Goal: Transaction & Acquisition: Purchase product/service

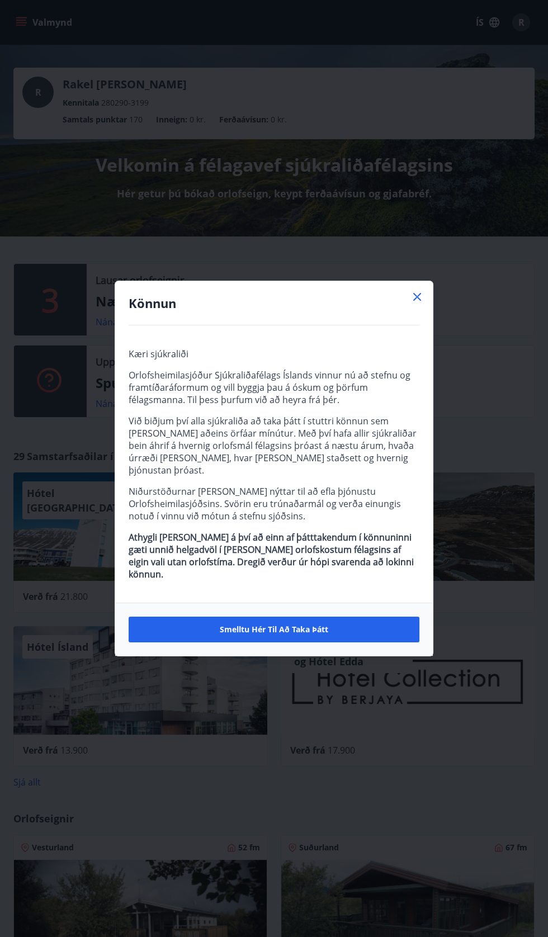
click at [417, 298] on icon at bounding box center [417, 297] width 2 height 2
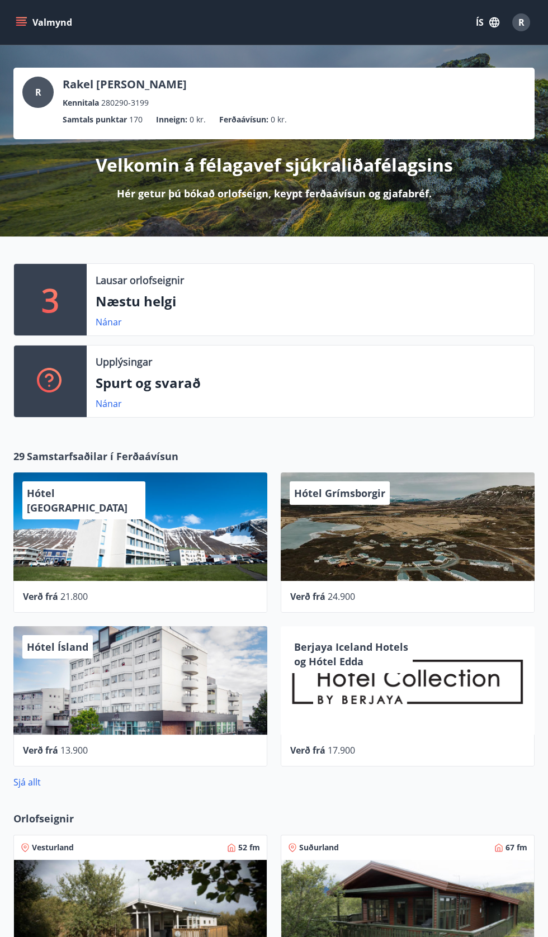
click at [417, 309] on p "Næstu helgi" at bounding box center [310, 301] width 429 height 19
click at [102, 321] on link "Nánar" at bounding box center [109, 322] width 26 height 12
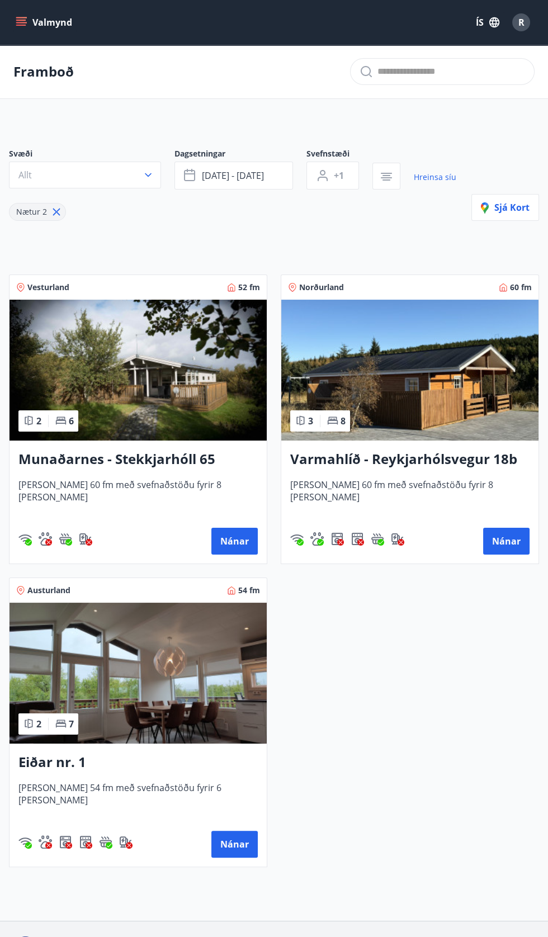
click at [39, 22] on button "Valmynd" at bounding box center [44, 22] width 63 height 20
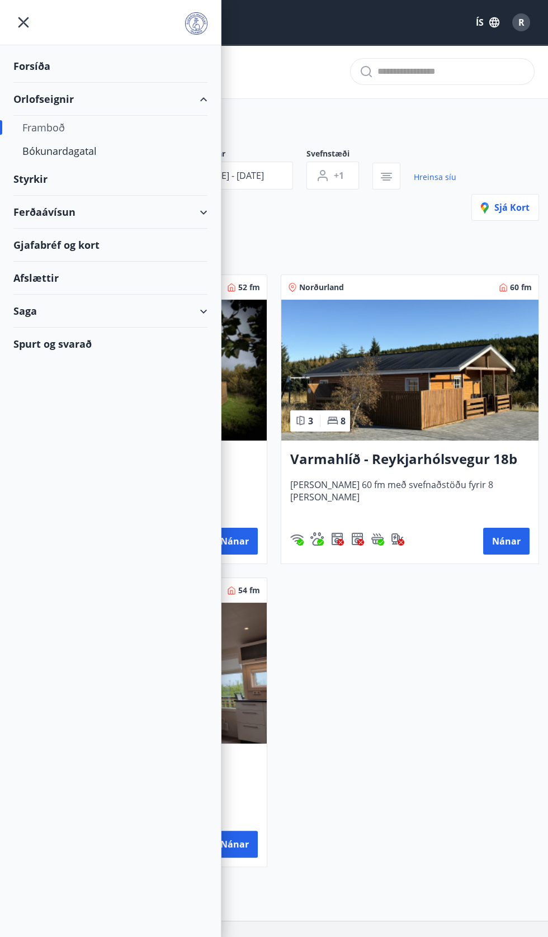
click at [99, 126] on div "Framboð" at bounding box center [110, 127] width 176 height 23
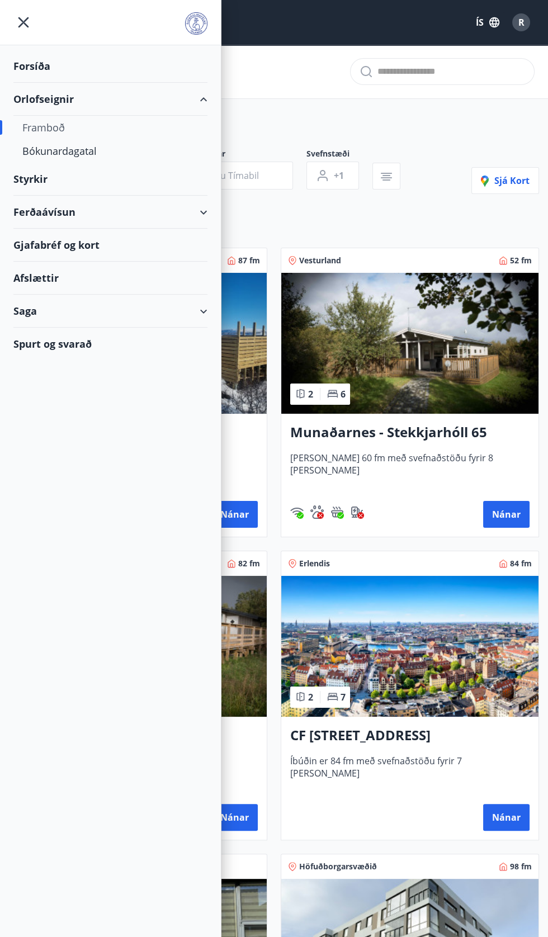
type input "*"
click at [69, 128] on div "Framboð" at bounding box center [110, 127] width 176 height 23
click at [38, 129] on div "Framboð" at bounding box center [110, 127] width 176 height 23
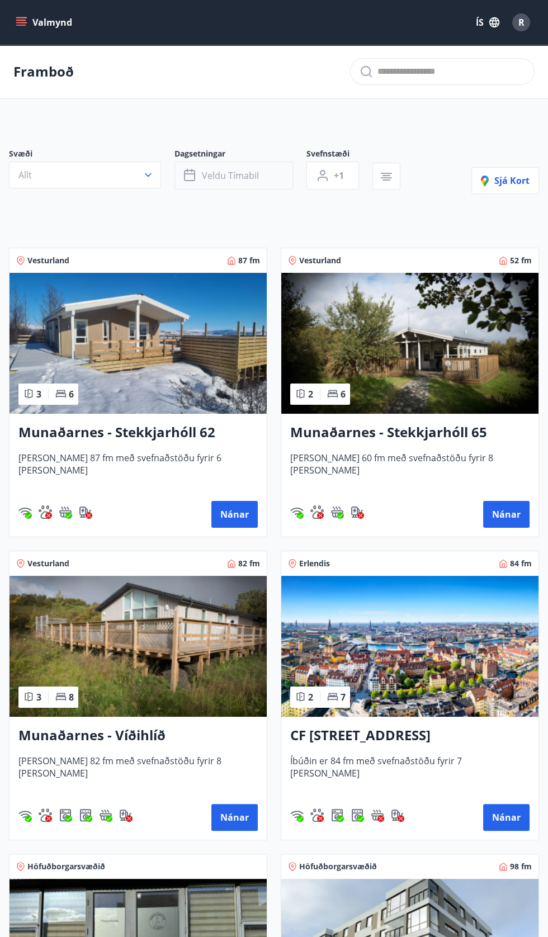
click at [230, 173] on span "Veldu tímabil" at bounding box center [230, 175] width 57 height 12
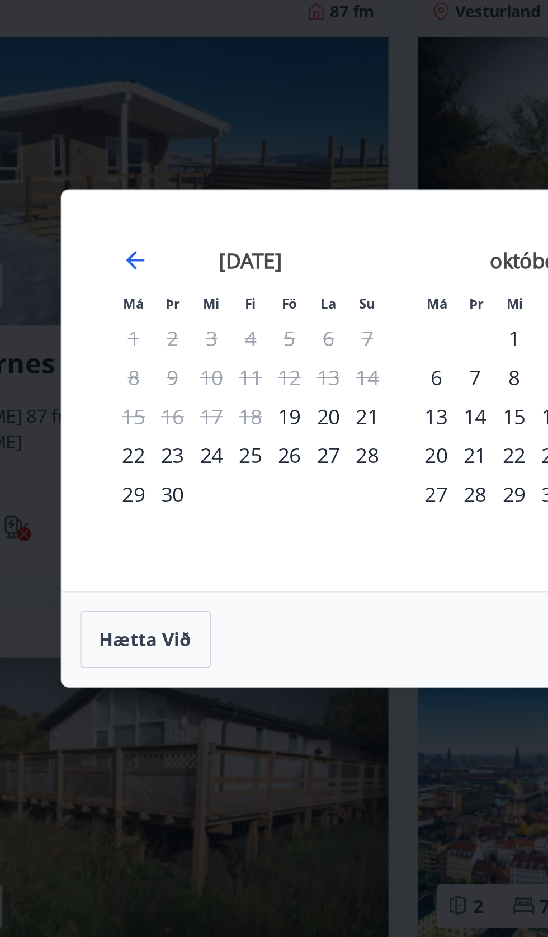
click at [221, 476] on div "26" at bounding box center [218, 476] width 19 height 19
click at [260, 472] on div "28" at bounding box center [256, 476] width 19 height 19
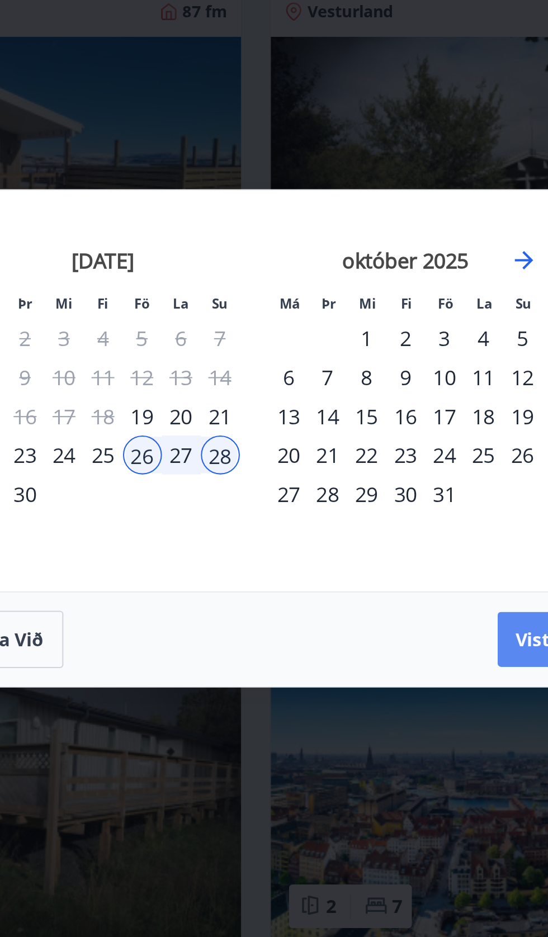
click at [407, 565] on span "Vista" at bounding box center [412, 567] width 22 height 12
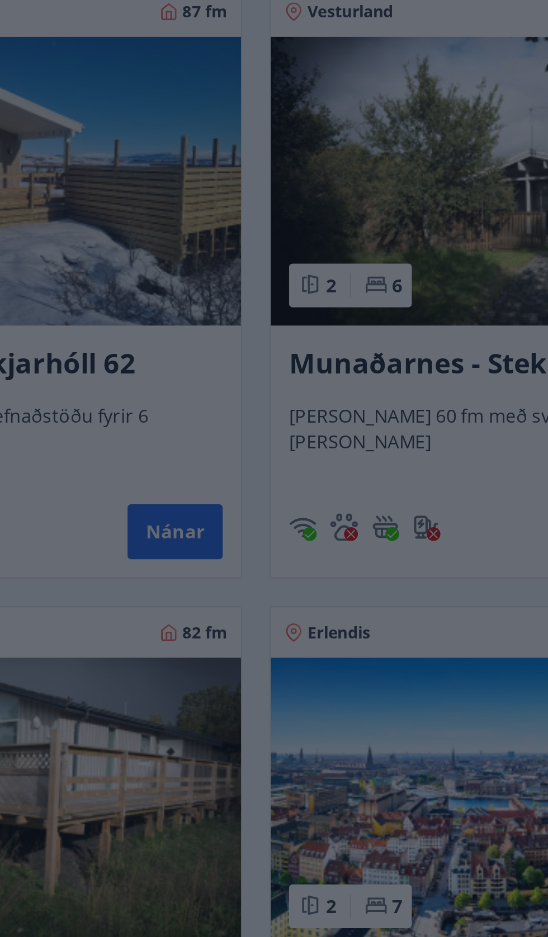
click at [399, 308] on div "Má Þr Mi Fi Fö La Su Má Þr Mi Fi Fö La Su [DATE] 1 2 3 4 5 6 7 8 9 10 11 12 13 …" at bounding box center [274, 468] width 548 height 937
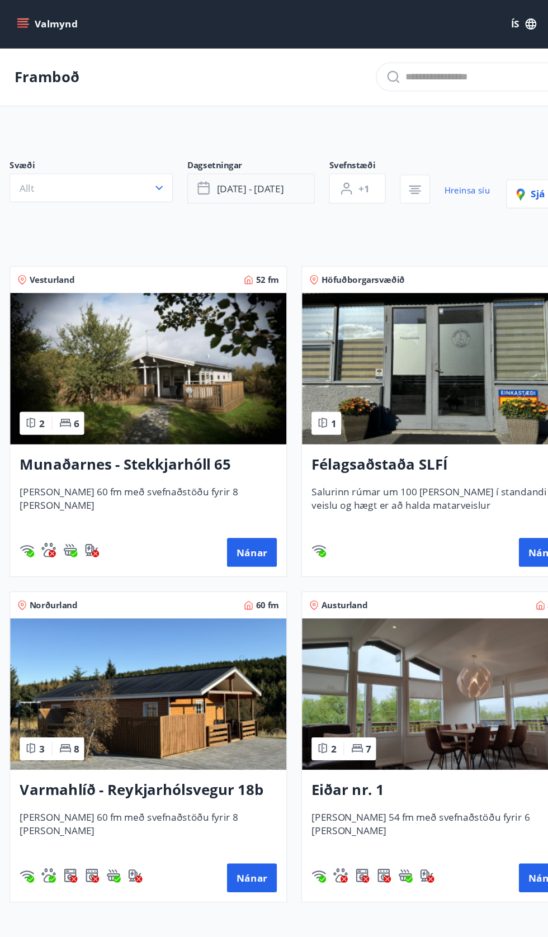
click at [245, 174] on span "[DATE] - [DATE]" at bounding box center [233, 175] width 62 height 12
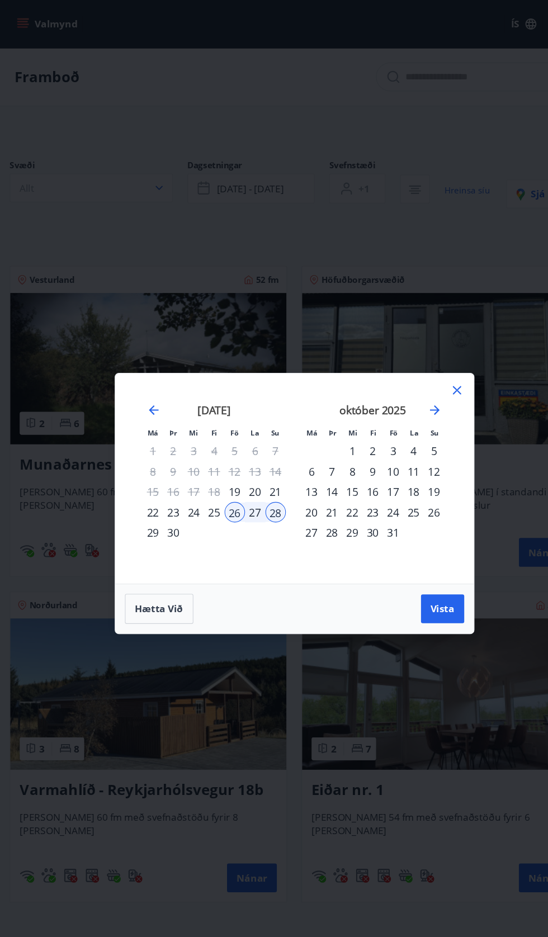
click at [207, 168] on div "Má Þr Mi Fi Fö La Su Má Þr Mi Fi Fö La Su [DATE] 1 2 3 4 5 6 7 8 9 10 11 12 13 …" at bounding box center [274, 468] width 548 height 937
click at [362, 418] on div "3" at bounding box center [366, 419] width 19 height 19
click at [404, 420] on div "5" at bounding box center [404, 419] width 19 height 19
click at [411, 561] on span "Vista" at bounding box center [412, 567] width 22 height 12
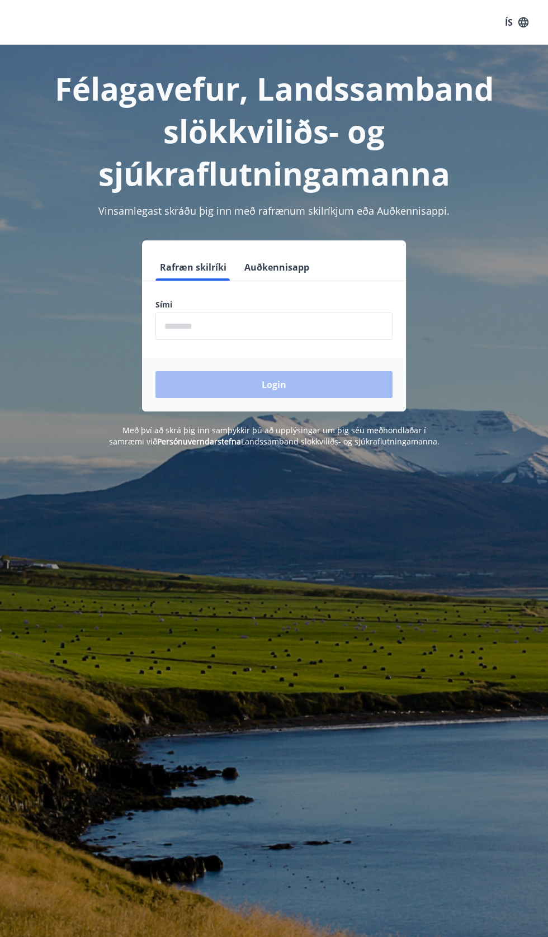
click at [246, 320] on input "phone" at bounding box center [273, 325] width 237 height 27
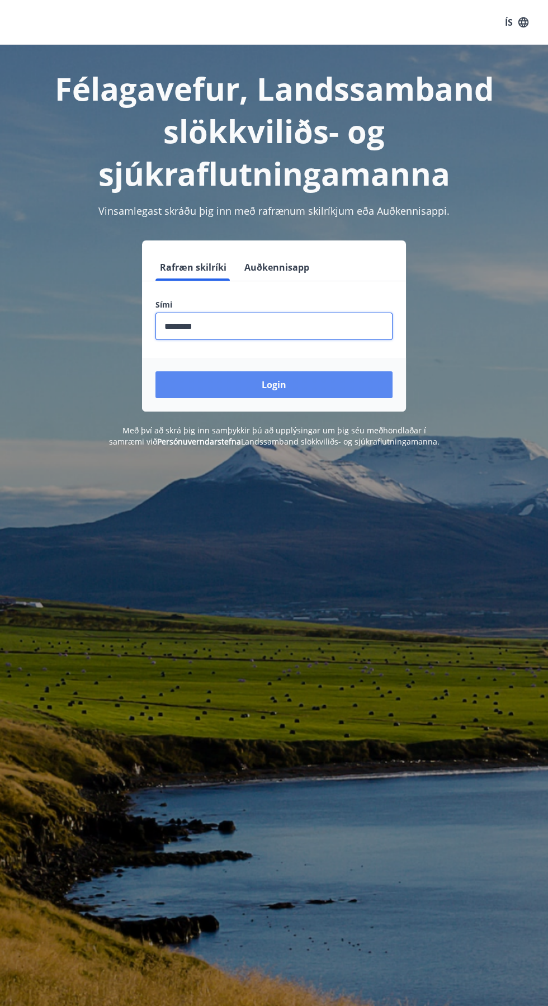
type input "********"
click at [352, 387] on button "Login" at bounding box center [273, 384] width 237 height 27
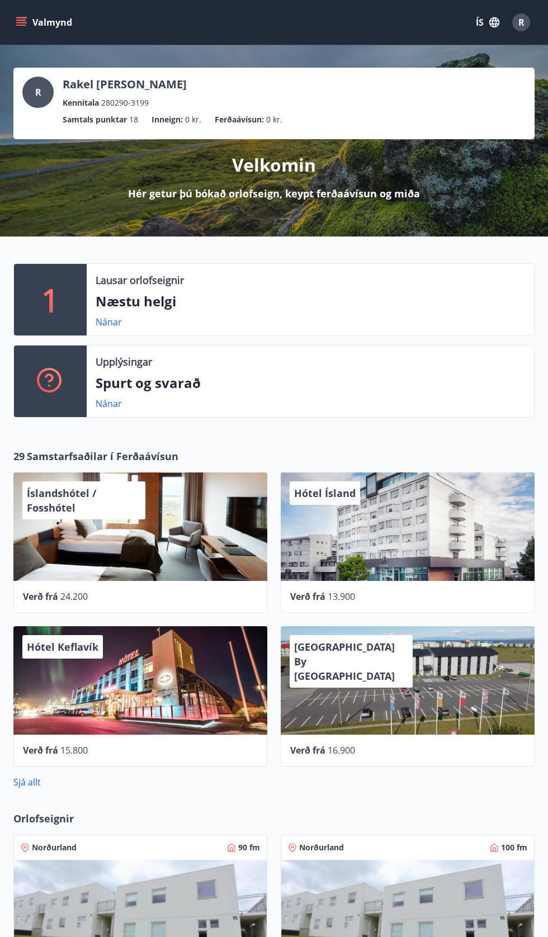
click at [162, 279] on p "Lausar orlofseignir" at bounding box center [140, 280] width 88 height 15
click at [35, 300] on div "1" at bounding box center [50, 300] width 73 height 72
click at [111, 323] on link "Nánar" at bounding box center [109, 322] width 26 height 12
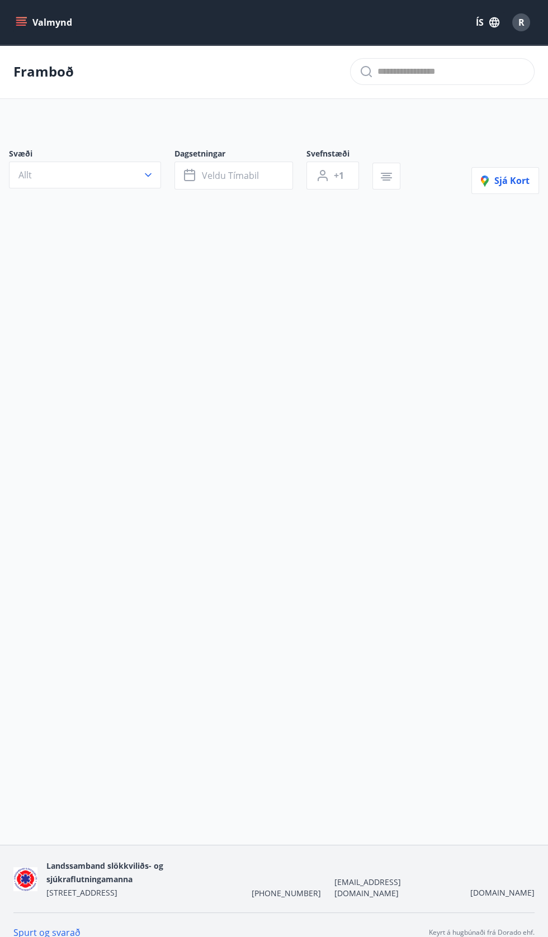
type input "*"
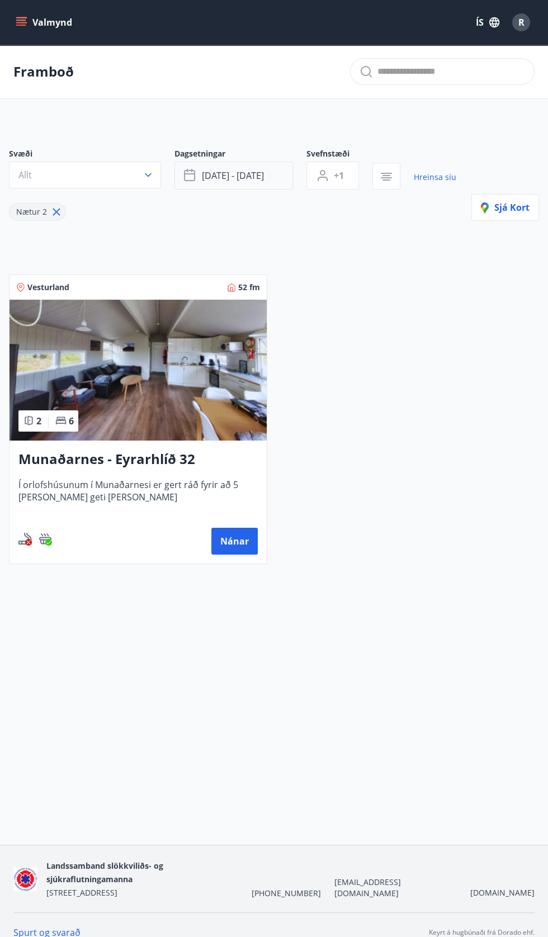
click at [223, 178] on span "[DATE] - [DATE]" at bounding box center [233, 175] width 62 height 12
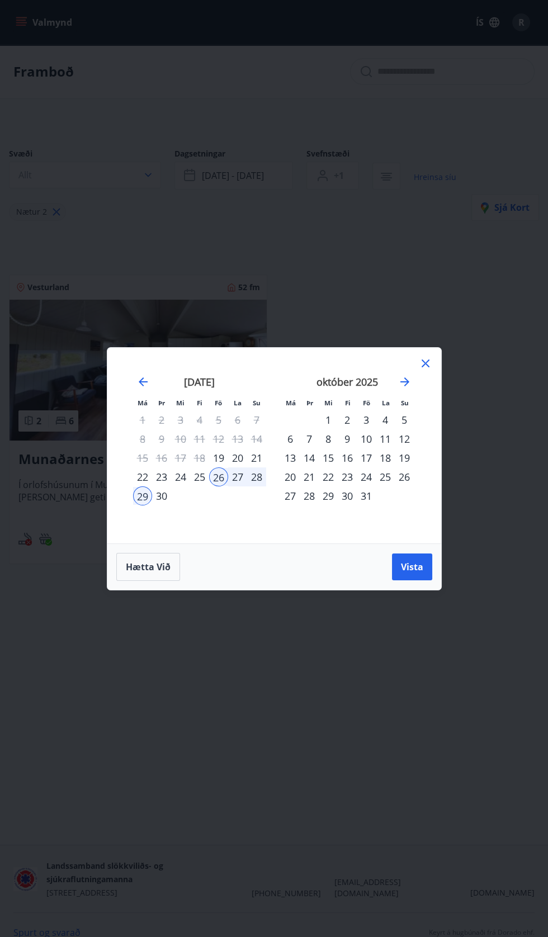
click at [447, 187] on div "Má Þr Mi Fi Fö La Su Má Þr Mi Fi Fö La Su ágúst 2025 1 2 3 4 5 6 7 8 9 10 11 12…" at bounding box center [274, 468] width 548 height 937
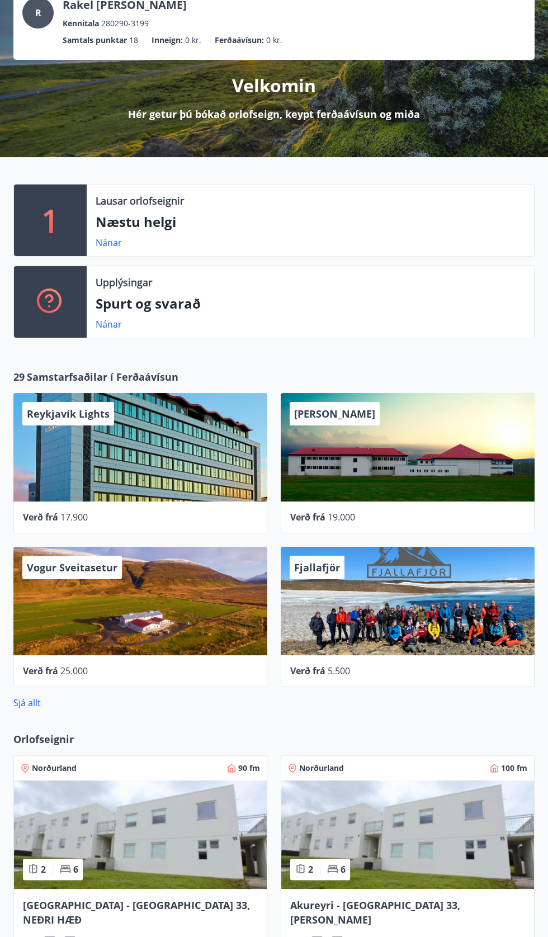
scroll to position [132, 0]
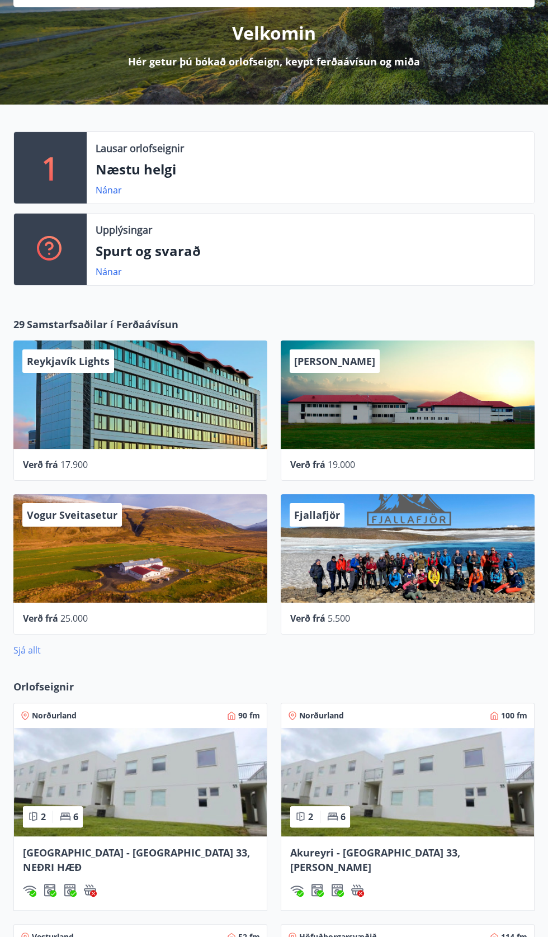
click at [33, 649] on link "Sjá allt" at bounding box center [26, 650] width 27 height 12
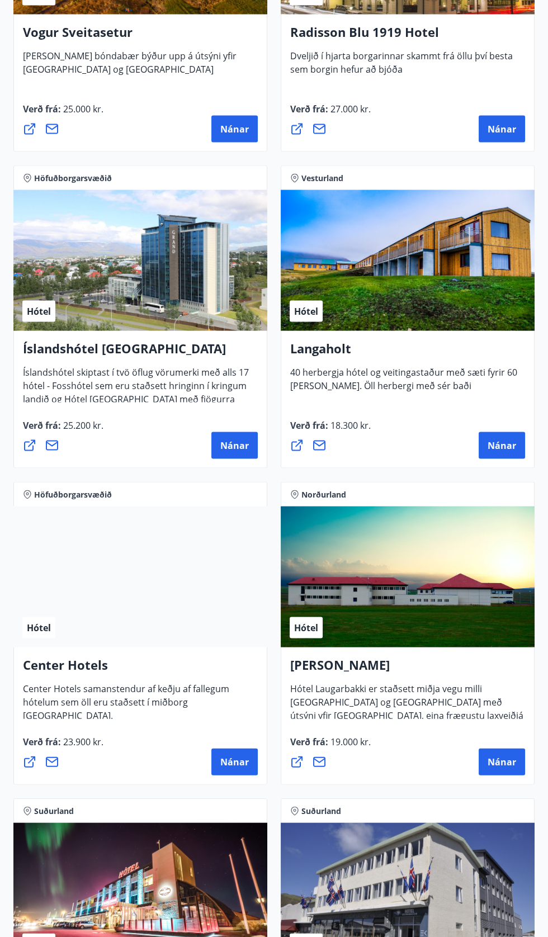
scroll to position [3206, 0]
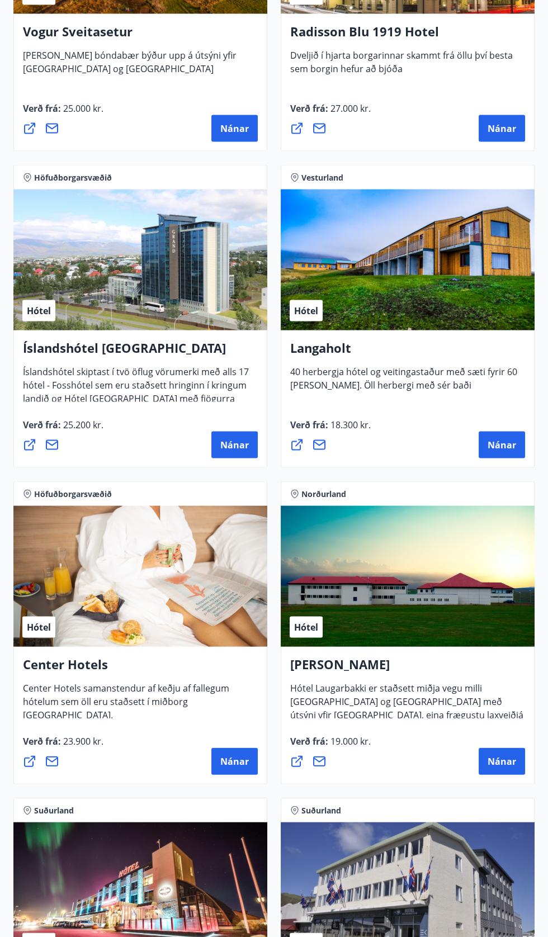
click at [202, 290] on div "Hótel" at bounding box center [140, 259] width 254 height 141
click at [127, 344] on h4 "Íslandshótel Reykjavík" at bounding box center [140, 352] width 235 height 26
click at [214, 435] on button "Nánar" at bounding box center [234, 445] width 46 height 27
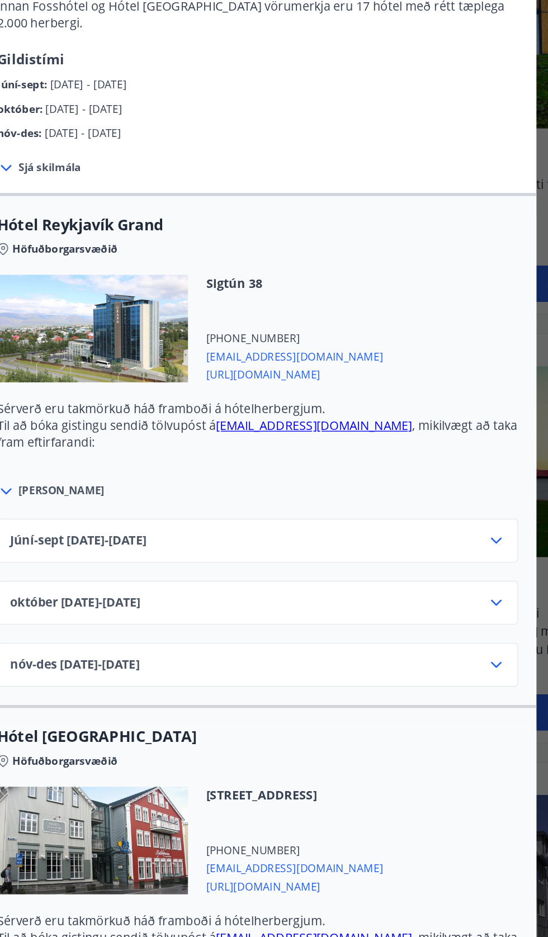
click at [451, 628] on icon at bounding box center [449, 634] width 13 height 13
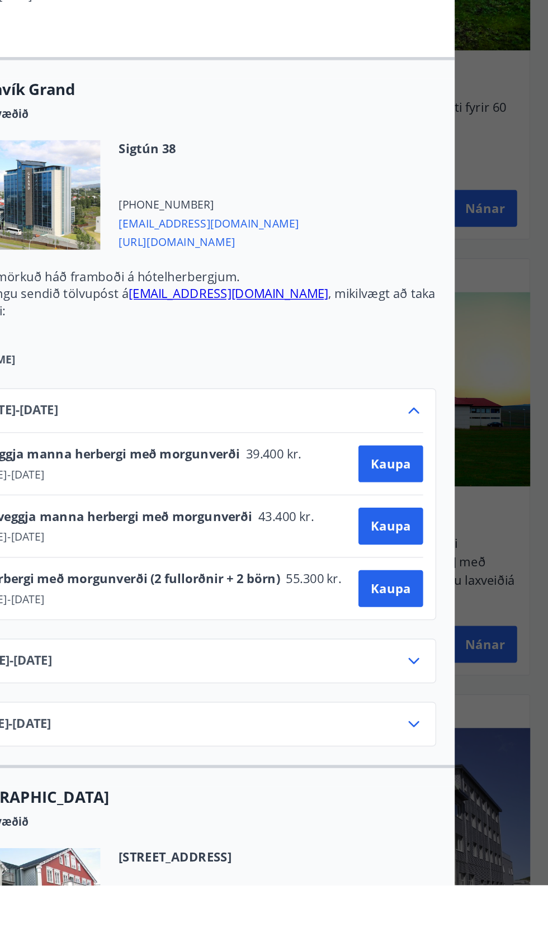
scroll to position [3205, 0]
click at [435, 618] on button "Kaupa" at bounding box center [433, 631] width 47 height 27
